Goal: Task Accomplishment & Management: Manage account settings

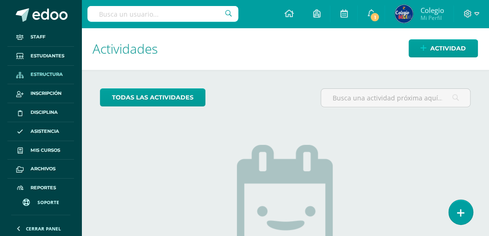
click at [44, 75] on span "Estructura" at bounding box center [47, 74] width 32 height 7
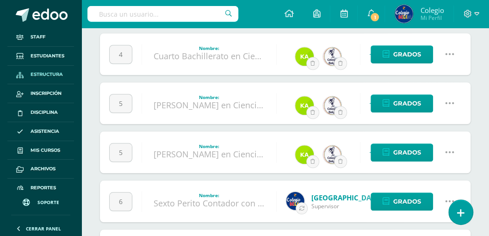
scroll to position [247, 0]
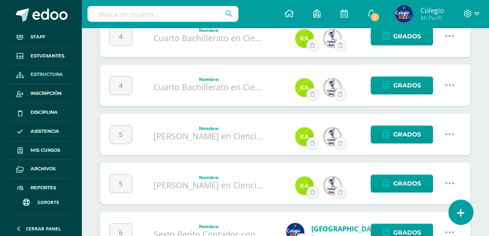
click at [446, 132] on icon at bounding box center [449, 134] width 10 height 10
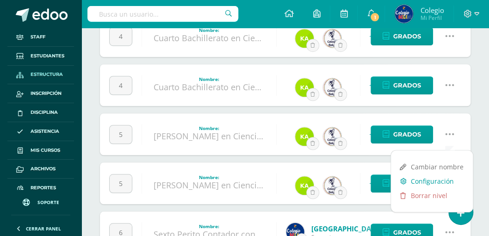
click at [427, 179] on link "Configuración" at bounding box center [432, 181] width 82 height 14
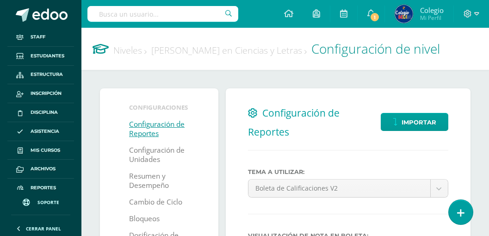
select select
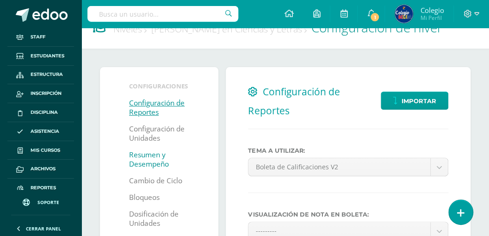
scroll to position [31, 0]
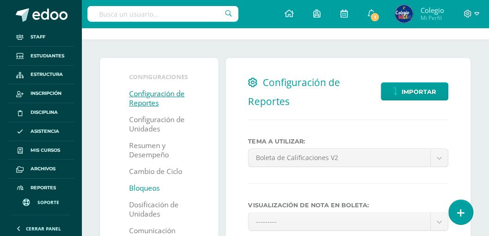
click at [141, 189] on link "Bloqueos" at bounding box center [144, 188] width 31 height 17
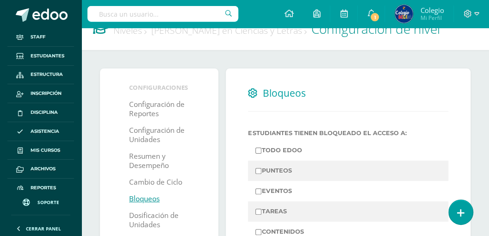
scroll to position [62, 0]
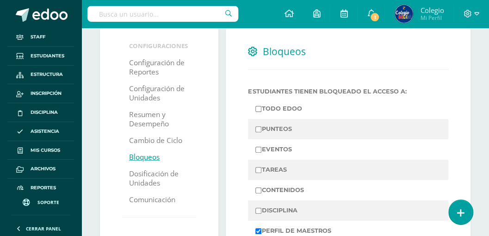
click at [259, 129] on input "PUNTEOS" at bounding box center [258, 129] width 6 height 6
checkbox input "true"
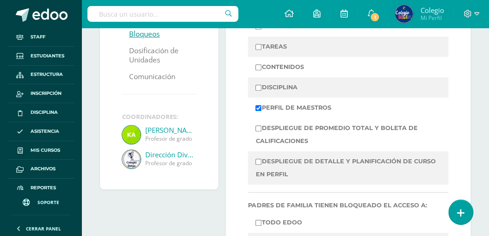
scroll to position [185, 0]
click at [258, 130] on input "DESPLIEGUE DE PROMEDIO TOTAL Y BOLETA DE CALIFICACIONES" at bounding box center [258, 128] width 6 height 6
checkbox input "true"
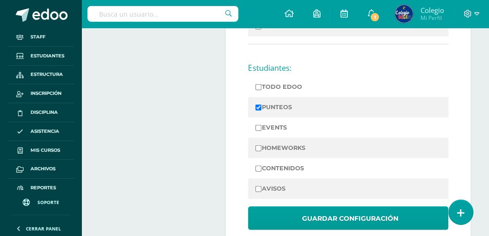
scroll to position [986, 0]
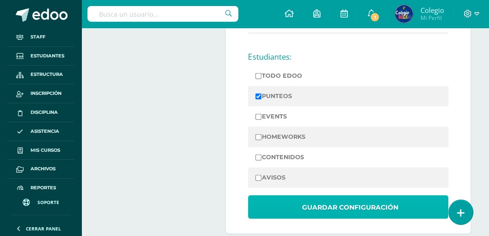
click at [306, 201] on span "Guardar Configuración" at bounding box center [350, 207] width 96 height 23
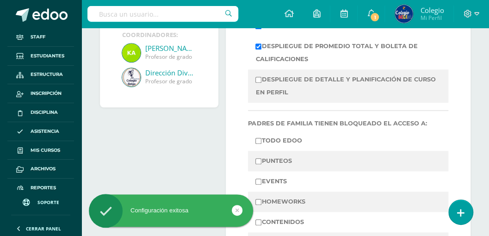
scroll to position [277, 0]
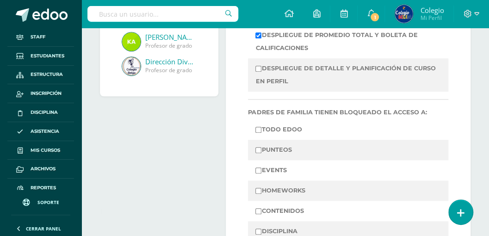
click at [258, 149] on input "PUNTEOS" at bounding box center [258, 150] width 6 height 6
checkbox input "true"
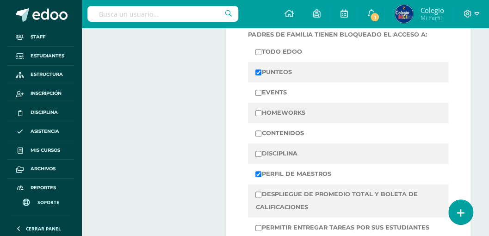
scroll to position [370, 0]
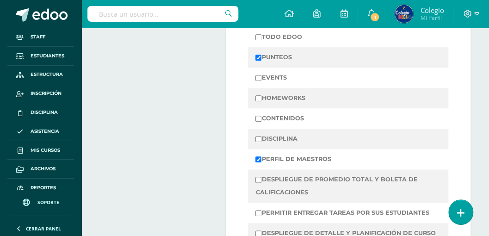
click at [258, 180] on input "DESPLIEGUE DE PROMEDIO TOTAL Y BOLETA DE CALIFICACIONES" at bounding box center [258, 180] width 6 height 6
checkbox input "true"
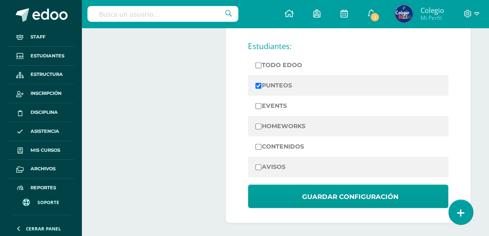
scroll to position [1000, 0]
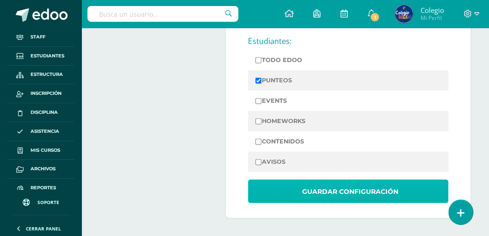
click at [307, 190] on span "Guardar Configuración" at bounding box center [350, 191] width 96 height 23
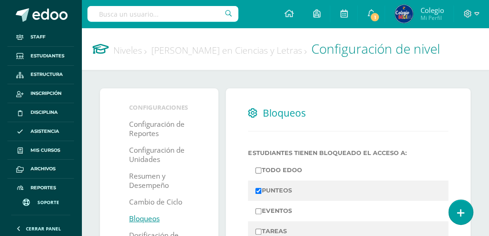
click at [124, 52] on link "Niveles" at bounding box center [129, 50] width 33 height 12
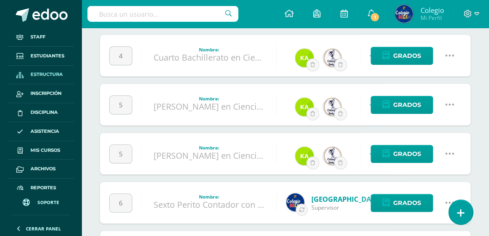
scroll to position [277, 0]
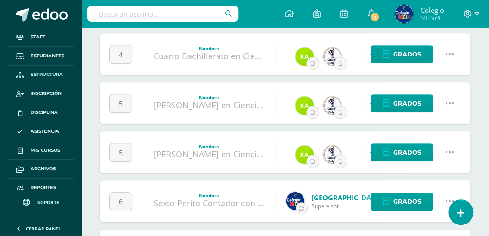
click at [450, 149] on icon at bounding box center [449, 152] width 10 height 10
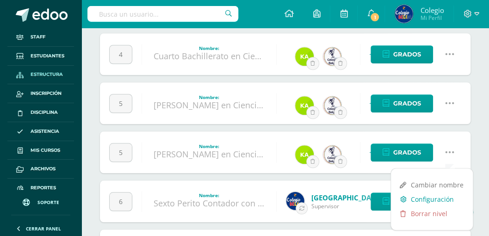
click at [425, 198] on link "Configuración" at bounding box center [432, 199] width 82 height 14
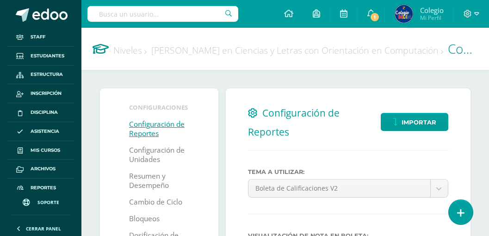
select select
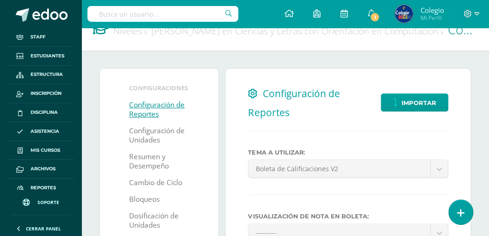
scroll to position [62, 0]
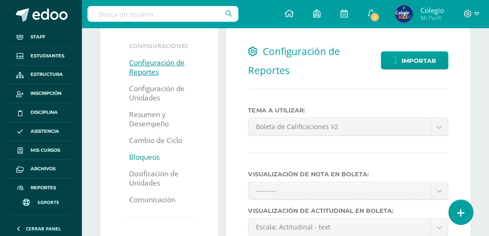
click at [139, 156] on link "Bloqueos" at bounding box center [144, 157] width 31 height 17
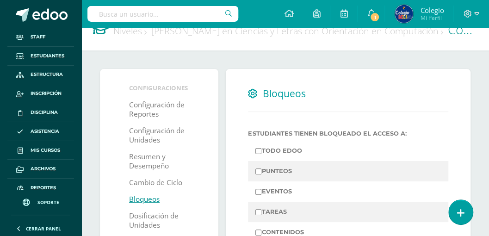
scroll to position [31, 0]
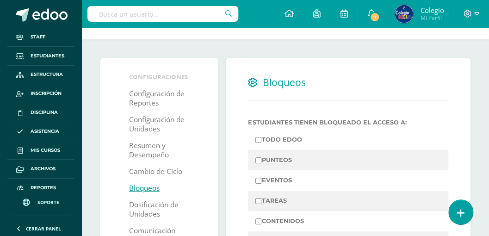
click at [258, 161] on input "PUNTEOS" at bounding box center [258, 160] width 6 height 6
checkbox input "true"
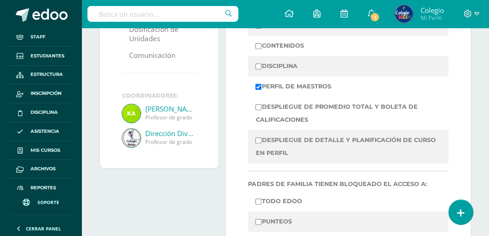
scroll to position [216, 0]
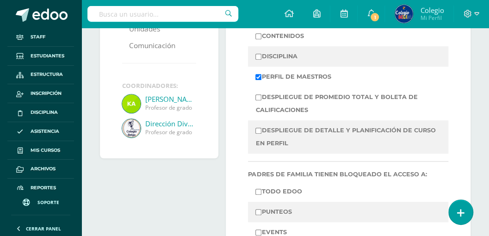
click at [258, 98] on input "DESPLIEGUE DE PROMEDIO TOTAL Y BOLETA DE CALIFICACIONES" at bounding box center [258, 97] width 6 height 6
checkbox input "true"
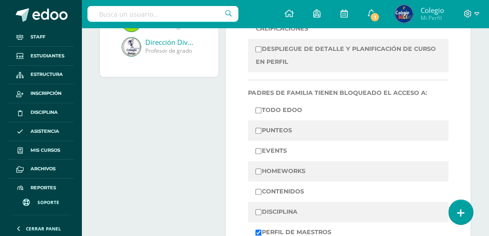
scroll to position [308, 0]
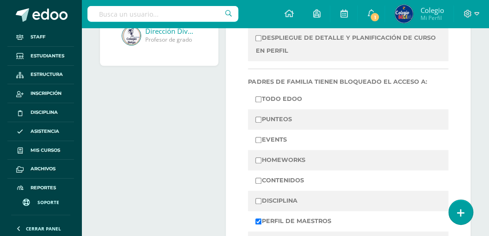
click at [259, 121] on input "PUNTEOS" at bounding box center [258, 120] width 6 height 6
checkbox input "true"
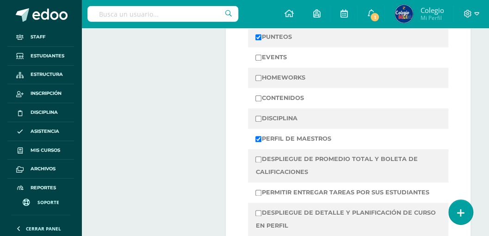
scroll to position [401, 0]
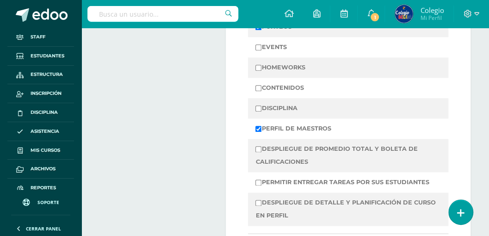
click at [258, 150] on input "DESPLIEGUE DE PROMEDIO TOTAL Y BOLETA DE CALIFICACIONES" at bounding box center [258, 149] width 6 height 6
checkbox input "true"
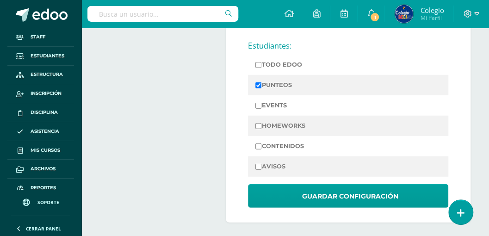
scroll to position [1000, 0]
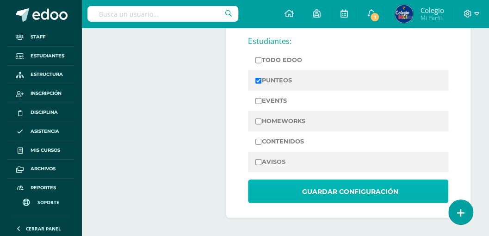
click at [316, 188] on span "Guardar Configuración" at bounding box center [350, 191] width 96 height 23
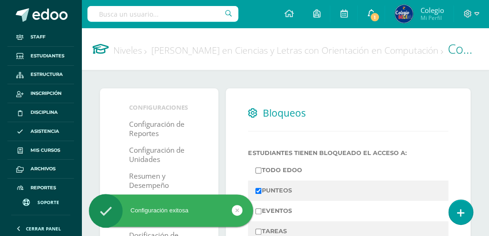
click at [370, 11] on icon at bounding box center [370, 13] width 7 height 8
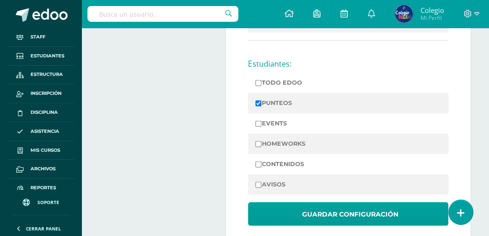
scroll to position [1000, 0]
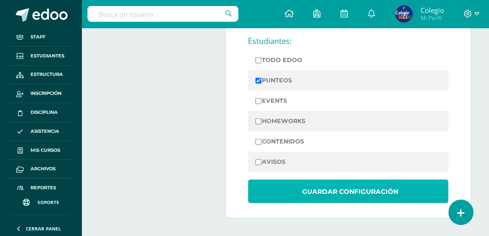
click at [304, 189] on span "Guardar Configuración" at bounding box center [350, 191] width 96 height 23
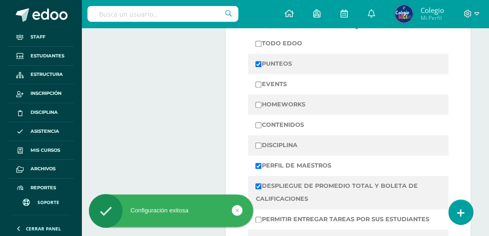
scroll to position [370, 0]
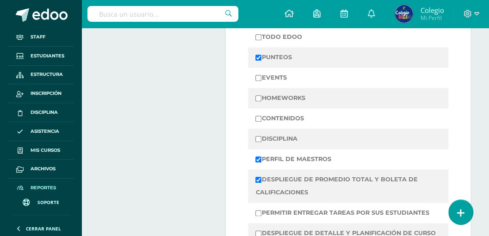
click at [40, 187] on span "Reportes" at bounding box center [43, 187] width 25 height 7
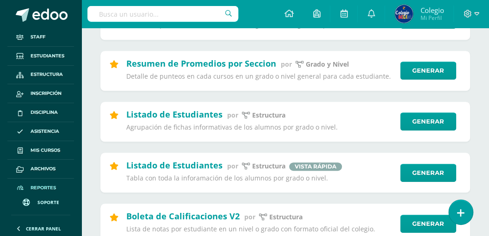
scroll to position [185, 0]
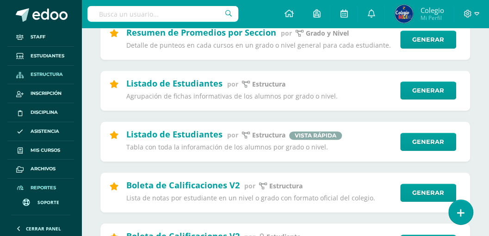
click at [49, 75] on span "Estructura" at bounding box center [47, 74] width 32 height 7
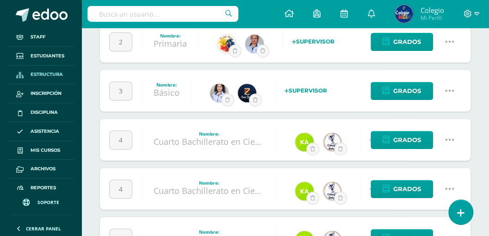
scroll to position [154, 0]
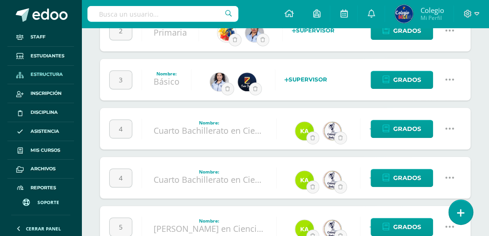
click at [446, 126] on icon at bounding box center [449, 128] width 10 height 10
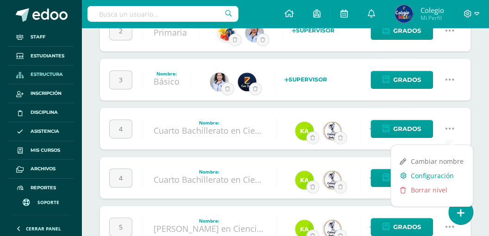
click at [426, 175] on link "Configuración" at bounding box center [432, 175] width 82 height 14
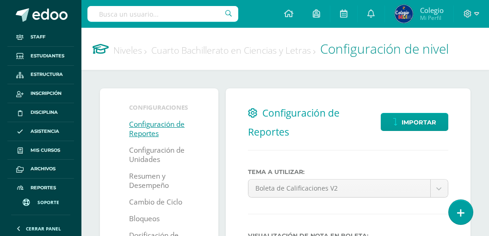
select select
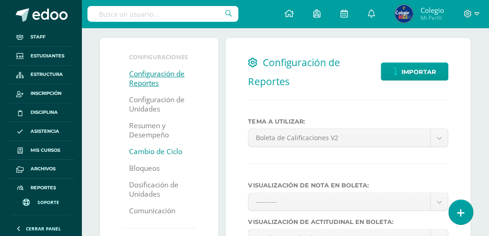
scroll to position [62, 0]
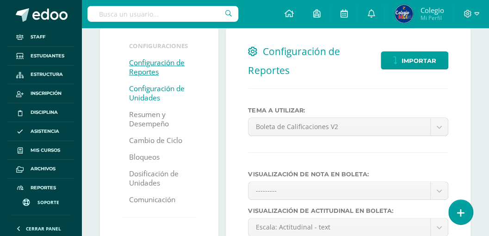
click at [140, 94] on link "Configuración de Unidades" at bounding box center [159, 93] width 60 height 26
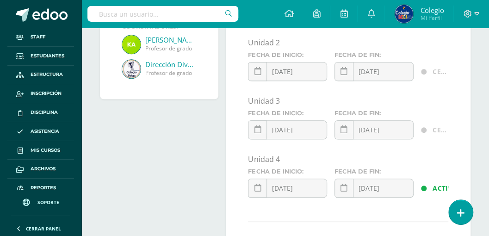
scroll to position [277, 0]
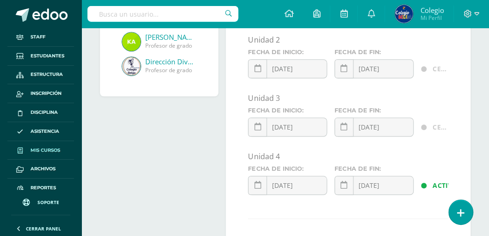
click at [40, 150] on span "Mis cursos" at bounding box center [46, 150] width 30 height 7
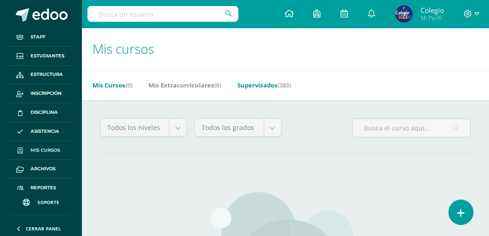
click at [260, 83] on link "Supervisados (383)" at bounding box center [264, 85] width 54 height 15
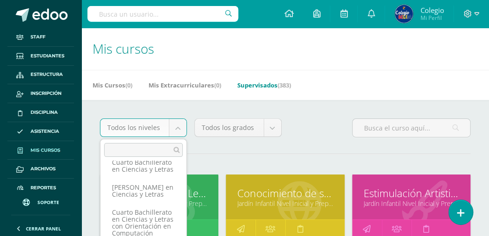
scroll to position [147, 0]
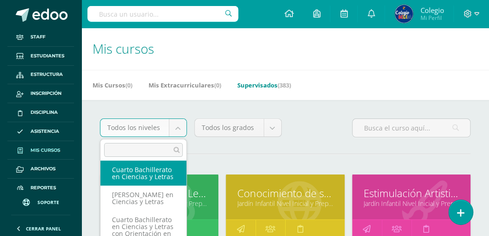
select select "31"
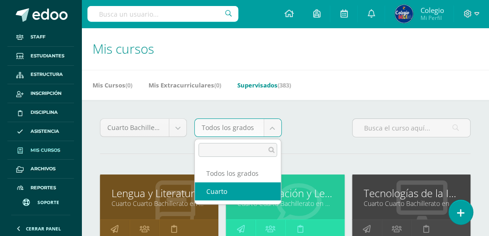
select select "95"
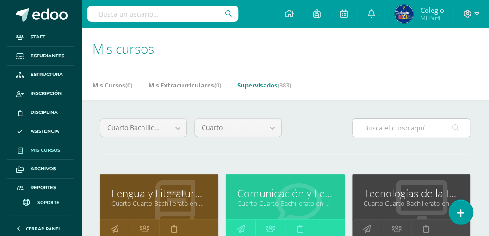
click at [372, 129] on input "text" at bounding box center [410, 128] width 117 height 18
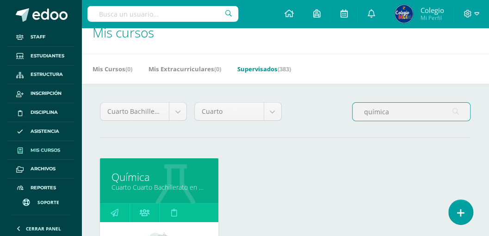
scroll to position [31, 0]
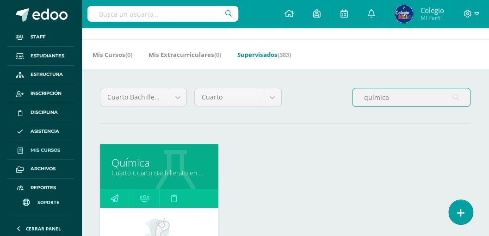
type input "química"
click at [112, 193] on icon at bounding box center [115, 198] width 8 height 18
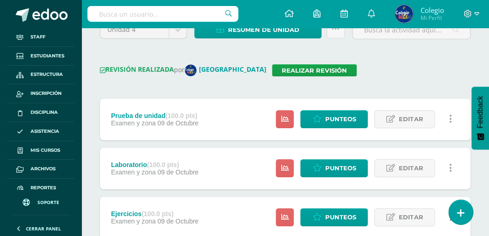
scroll to position [92, 0]
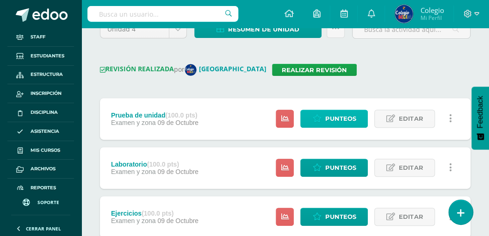
click at [337, 117] on span "Punteos" at bounding box center [340, 118] width 31 height 17
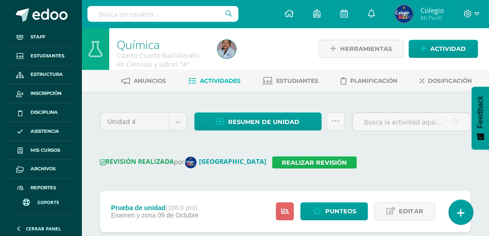
click at [275, 162] on link "Realizar revisión" at bounding box center [314, 162] width 85 height 12
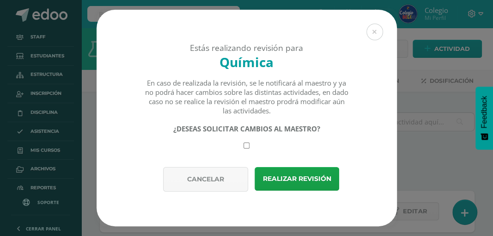
click at [245, 147] on input "checkbox" at bounding box center [247, 145] width 6 height 6
checkbox input "true"
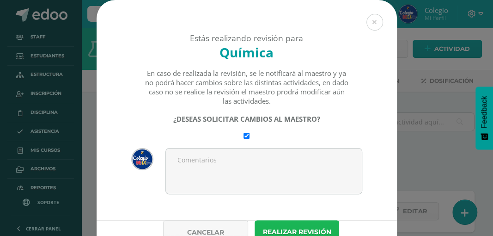
click at [281, 229] on button "Realizar revisión" at bounding box center [297, 232] width 85 height 24
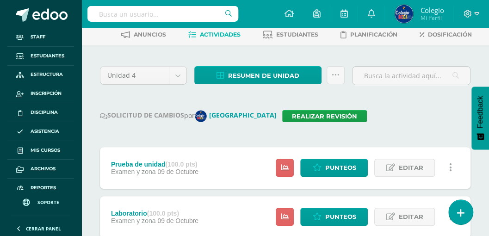
scroll to position [62, 0]
